Goal: Task Accomplishment & Management: Complete application form

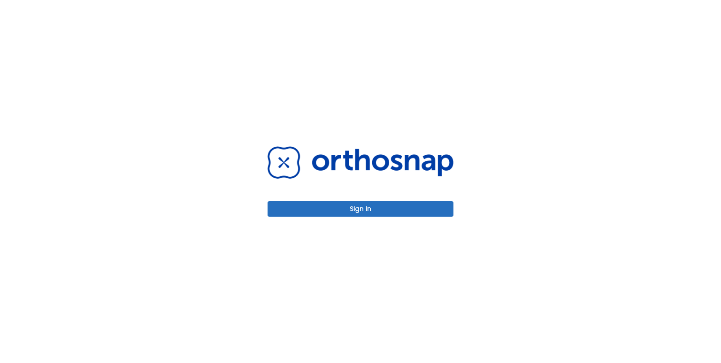
click at [369, 210] on button "Sign in" at bounding box center [361, 208] width 186 height 15
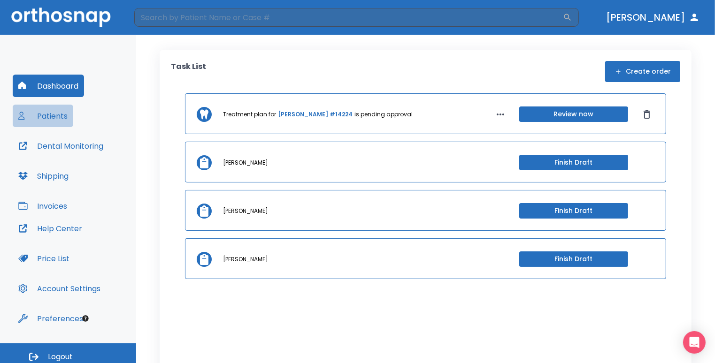
click at [52, 115] on button "Patients" at bounding box center [43, 116] width 61 height 23
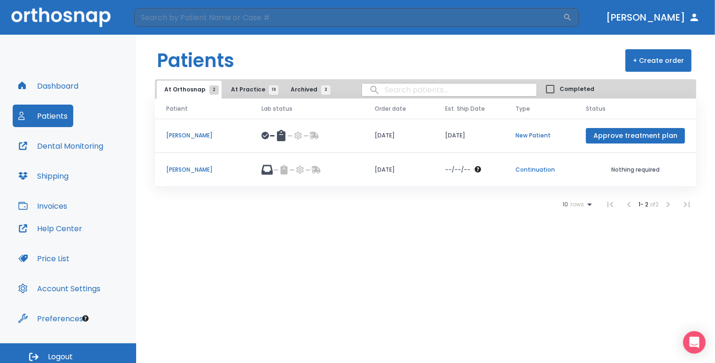
click at [238, 89] on span "At Practice 19" at bounding box center [252, 89] width 43 height 8
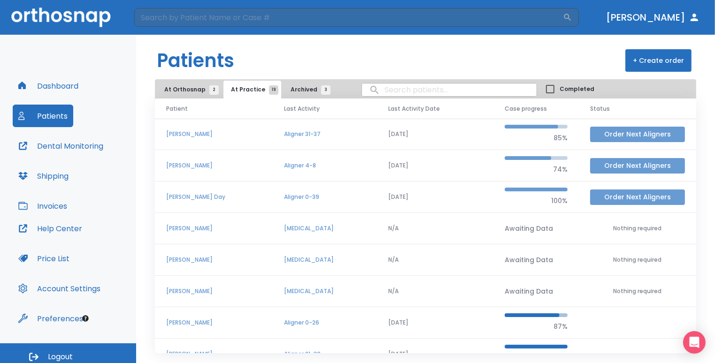
click at [610, 199] on button "Order Next Aligners" at bounding box center [637, 197] width 95 height 15
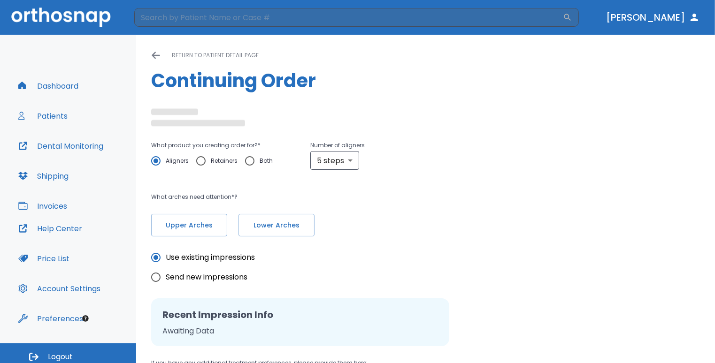
radio input "false"
radio input "true"
type textarea "please do not place attachments on existing crowns."
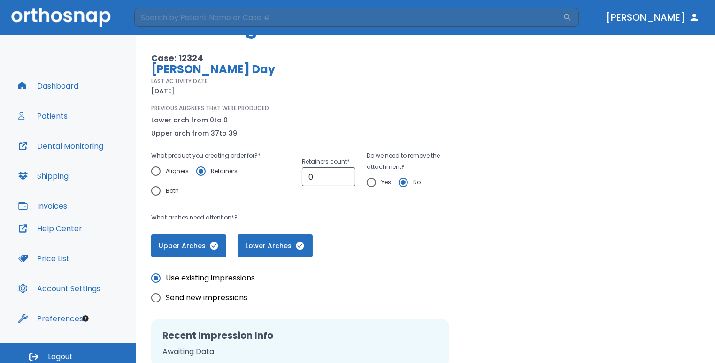
scroll to position [47, 0]
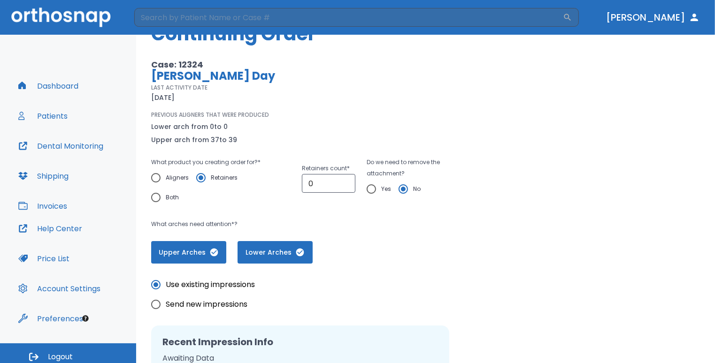
click at [157, 307] on input "Send new impressions" at bounding box center [156, 305] width 20 height 20
radio input "true"
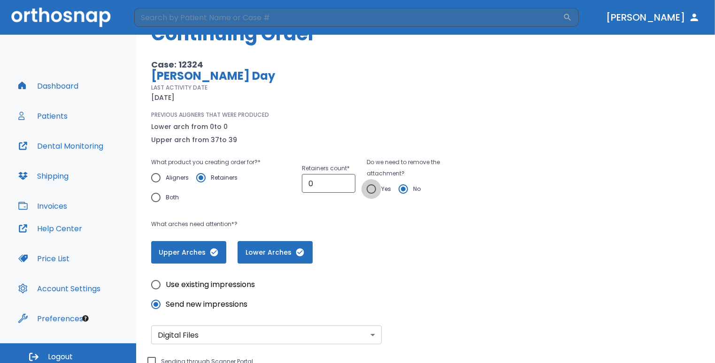
click at [370, 190] on input "Yes" at bounding box center [372, 189] width 20 height 20
radio input "true"
type input "1"
click at [342, 180] on input "1" at bounding box center [329, 183] width 54 height 19
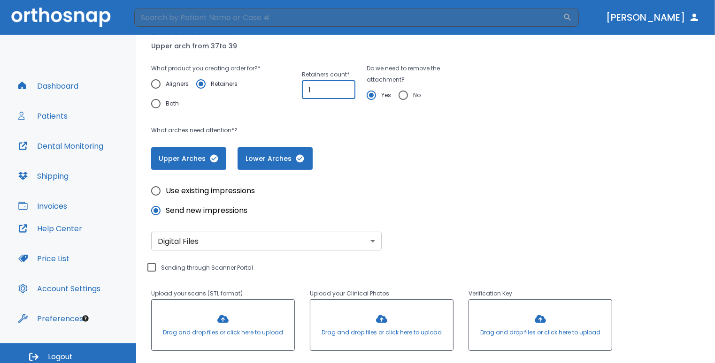
scroll to position [188, 0]
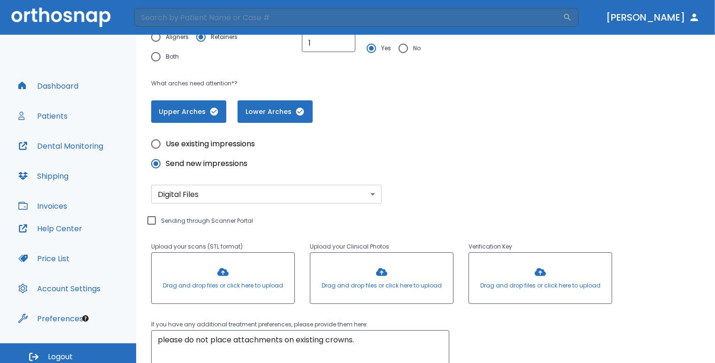
click at [219, 273] on div at bounding box center [223, 278] width 143 height 51
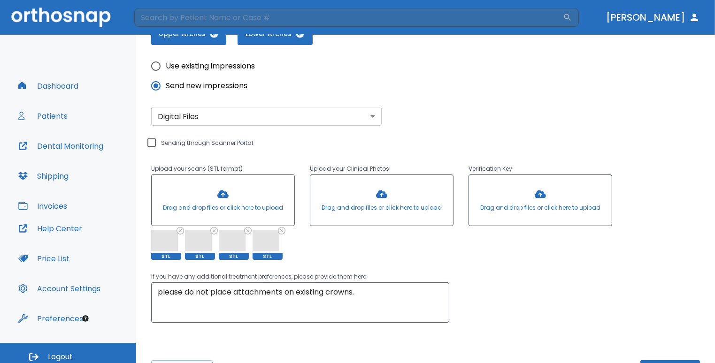
scroll to position [282, 0]
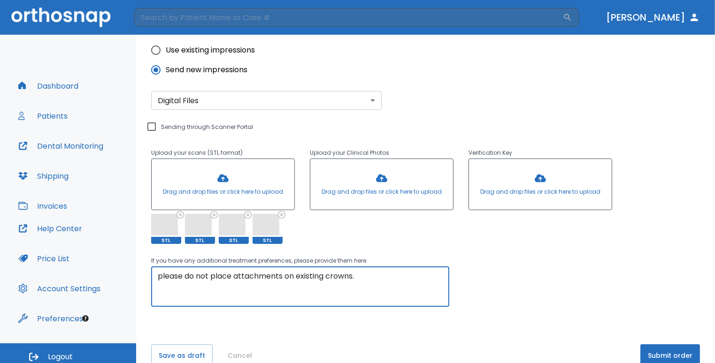
drag, startPoint x: 184, startPoint y: 277, endPoint x: 387, endPoint y: 279, distance: 202.9
click at [387, 279] on textarea "please do not place attachments on existing crowns." at bounding box center [300, 287] width 285 height 32
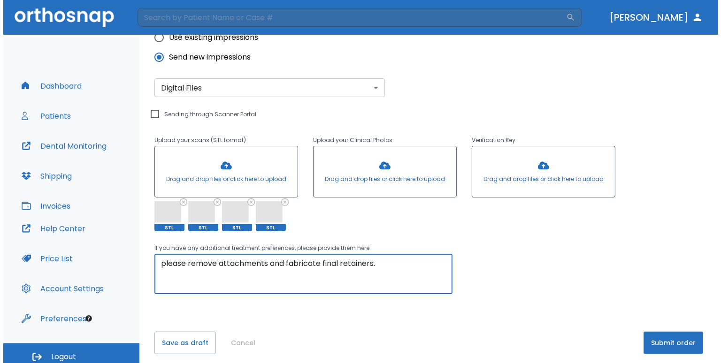
scroll to position [301, 0]
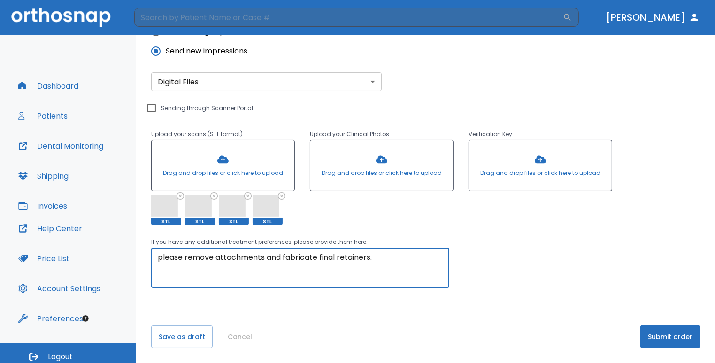
type textarea "please remove attachments and fabricate final retainers."
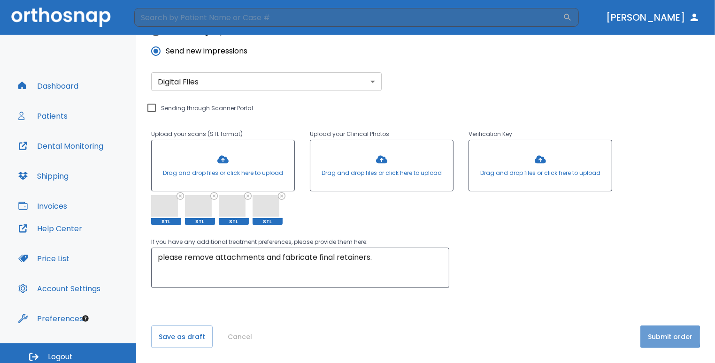
click at [648, 337] on button "Submit order" at bounding box center [671, 337] width 60 height 23
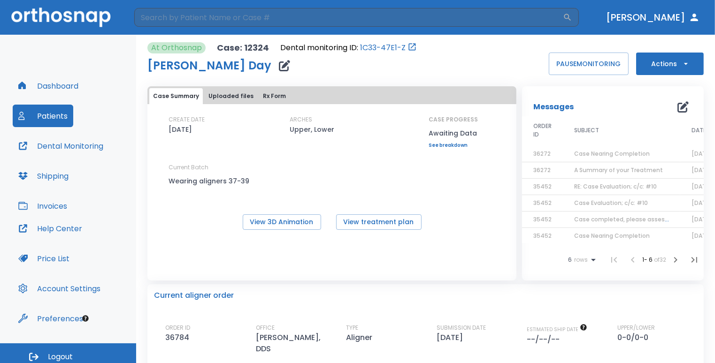
click at [583, 152] on span "Case Nearing Completion" at bounding box center [612, 154] width 76 height 8
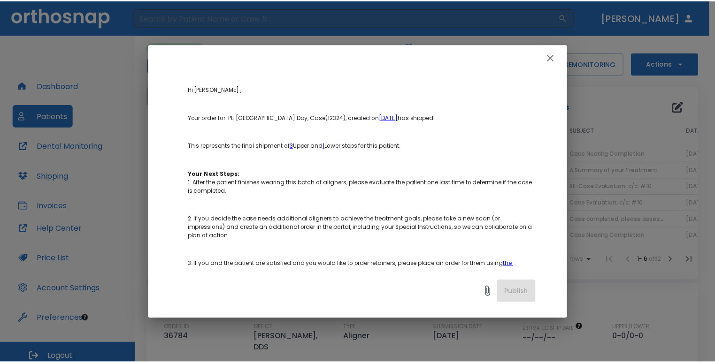
scroll to position [94, 0]
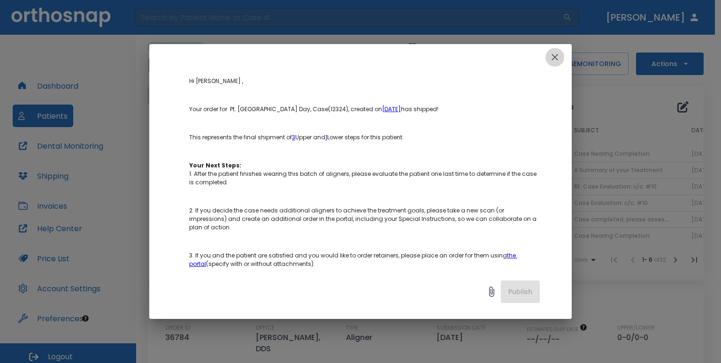
click at [557, 54] on icon "button" at bounding box center [555, 57] width 7 height 7
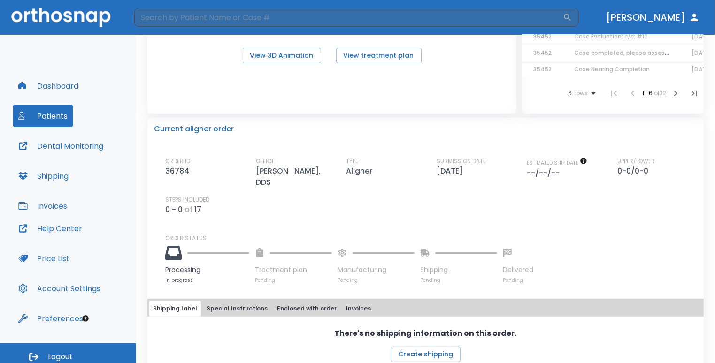
scroll to position [188, 0]
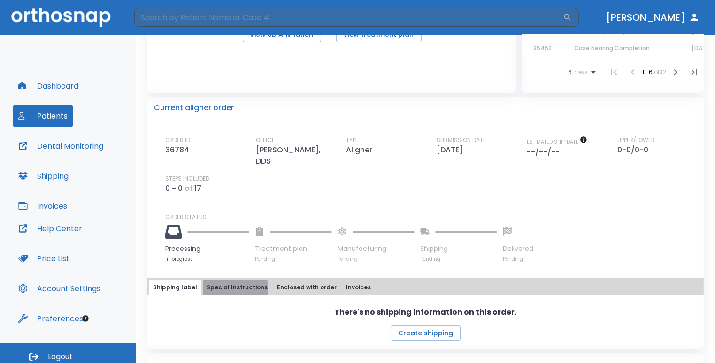
click at [220, 289] on button "Special Instructions" at bounding box center [237, 288] width 69 height 16
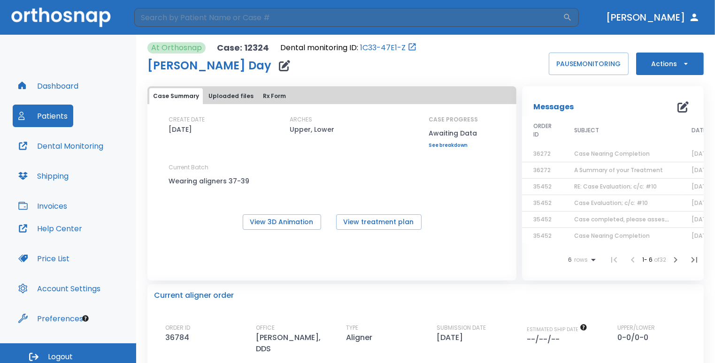
scroll to position [0, 0]
